Goal: Task Accomplishment & Management: Manage account settings

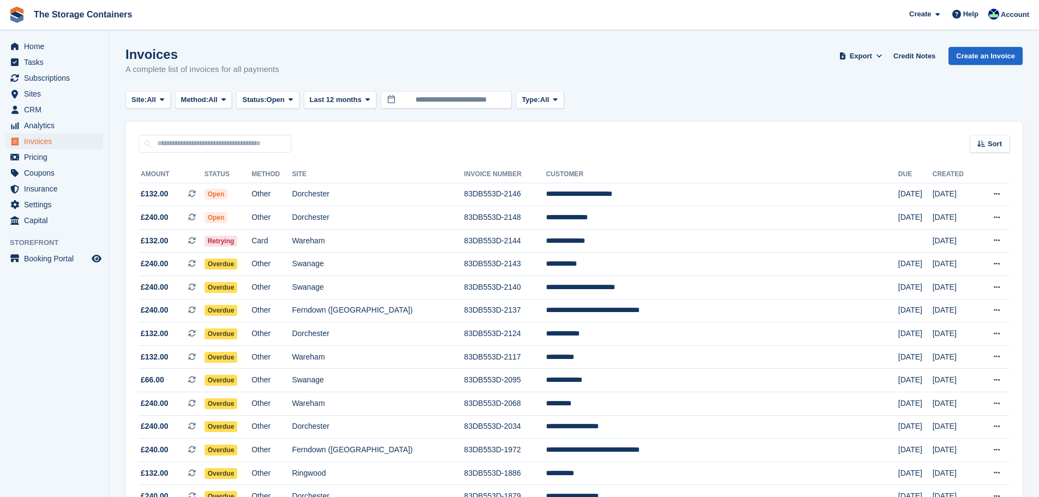
scroll to position [89, 0]
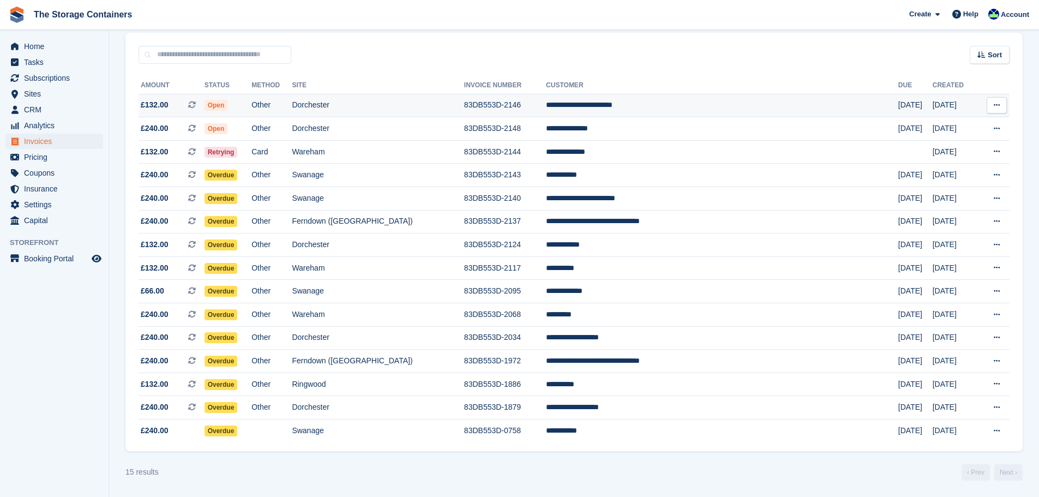
click at [408, 110] on td "Dorchester" at bounding box center [378, 105] width 172 height 23
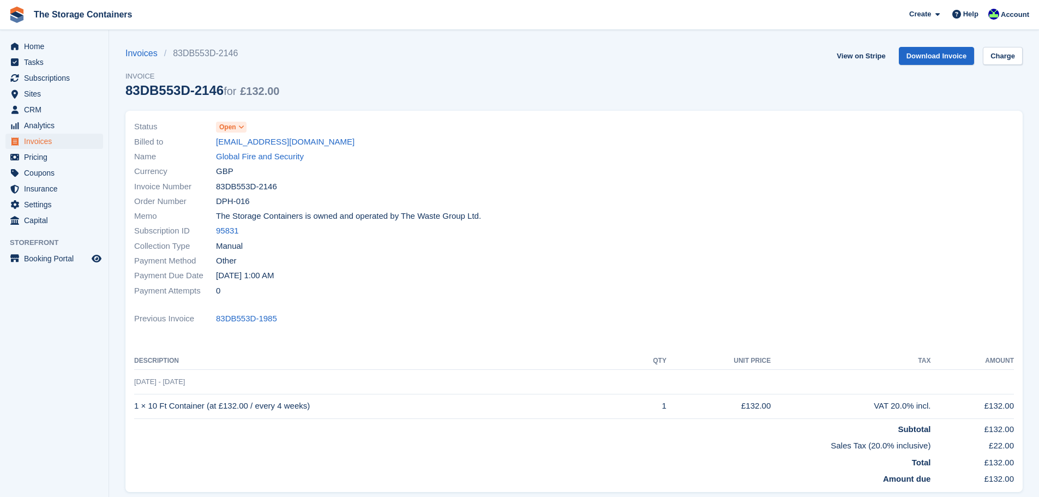
click at [241, 128] on icon at bounding box center [241, 127] width 6 height 7
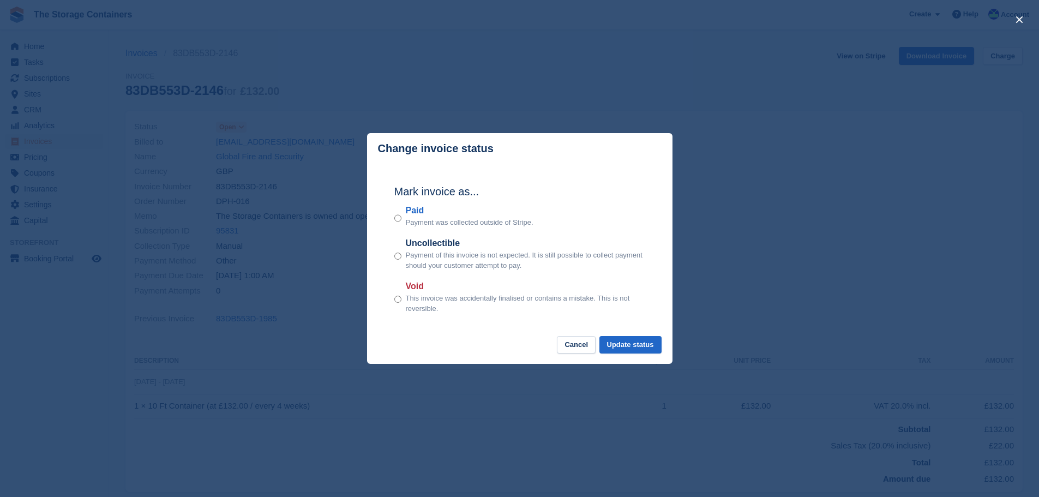
click at [392, 217] on div "Mark invoice as... Paid Payment was collected outside of Stripe. Uncollectible …" at bounding box center [519, 250] width 273 height 172
click at [623, 351] on button "Update status" at bounding box center [630, 345] width 62 height 18
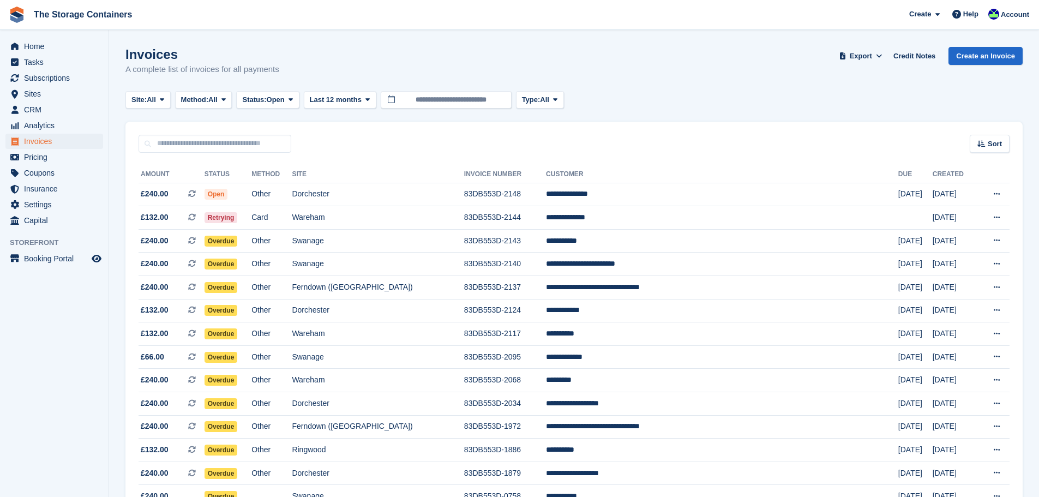
scroll to position [65, 0]
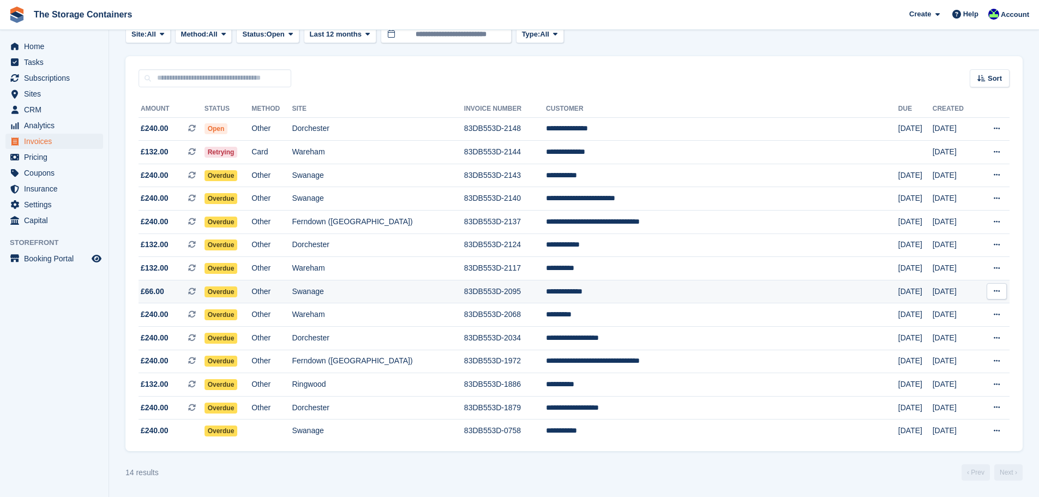
click at [546, 298] on td "83DB553D-2095" at bounding box center [505, 291] width 82 height 23
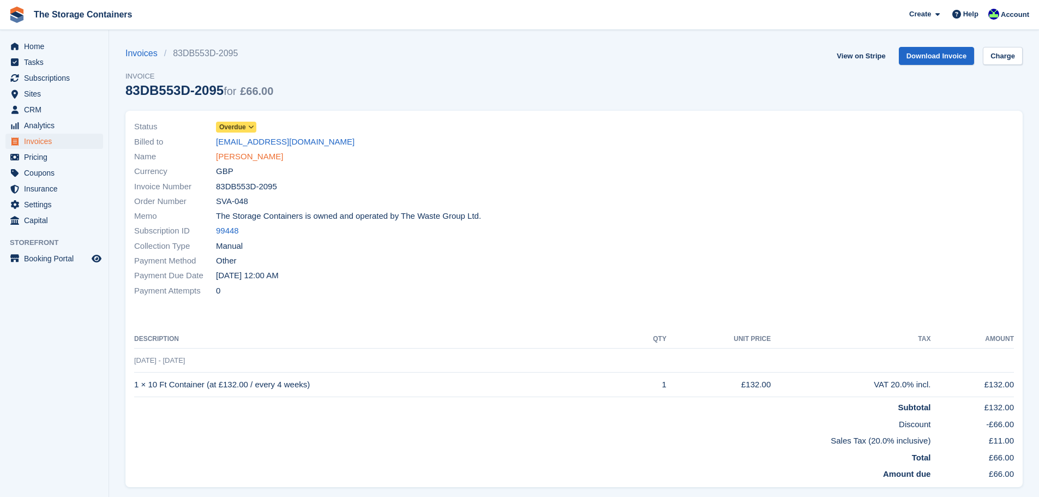
click at [253, 160] on link "[PERSON_NAME]" at bounding box center [249, 157] width 67 height 13
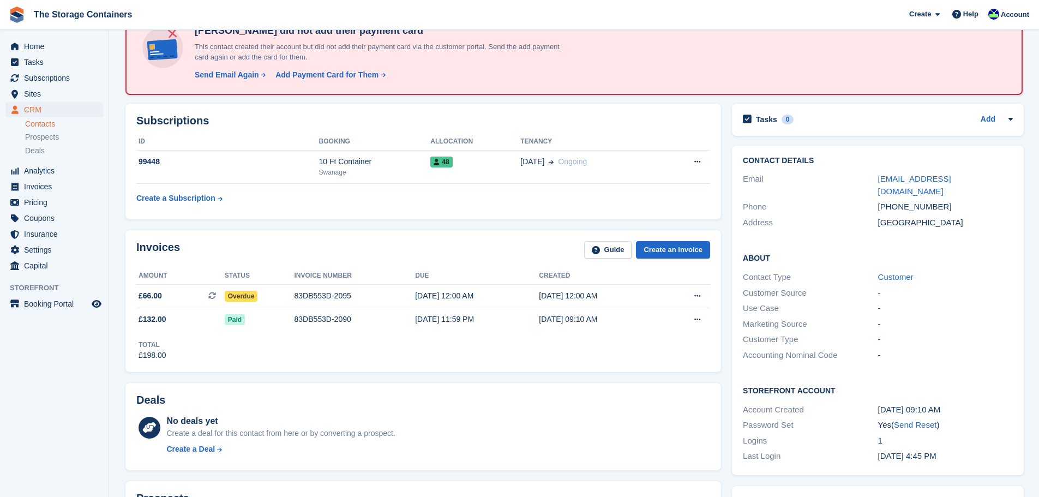
scroll to position [55, 0]
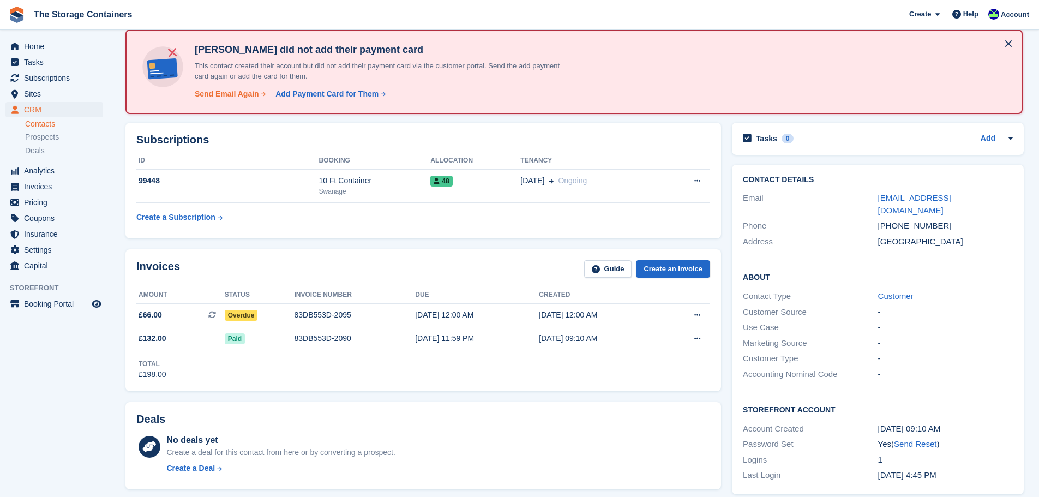
click at [237, 98] on div "Send Email Again" at bounding box center [227, 93] width 64 height 11
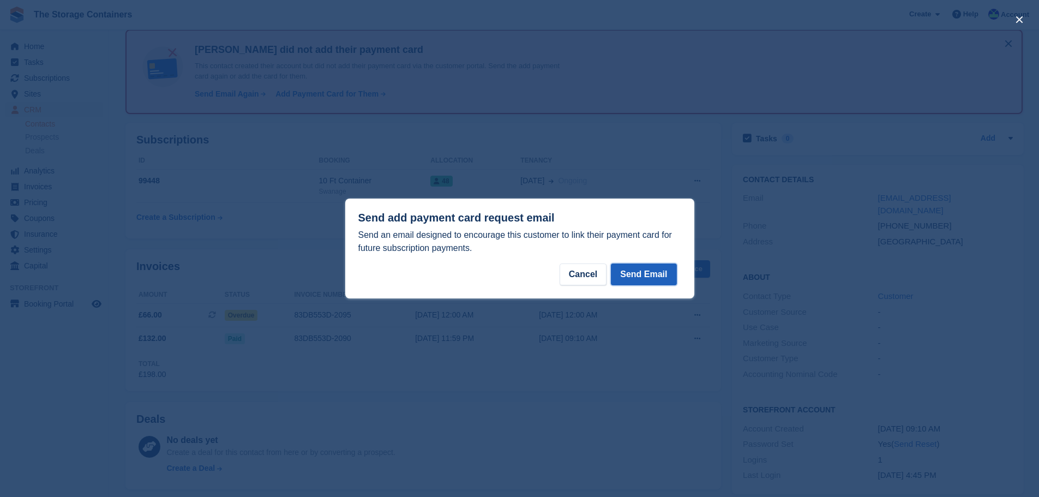
click at [651, 270] on button "Send Email" at bounding box center [643, 274] width 65 height 22
